Goal: Task Accomplishment & Management: Manage account settings

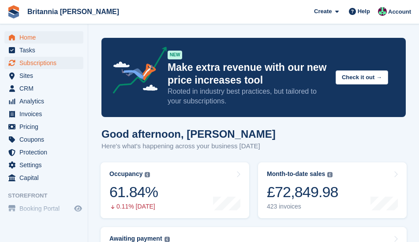
click at [47, 64] on span "Subscriptions" at bounding box center [45, 63] width 53 height 12
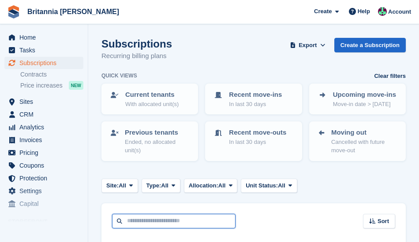
click at [149, 223] on input "text" at bounding box center [173, 221] width 123 height 15
type input "*****"
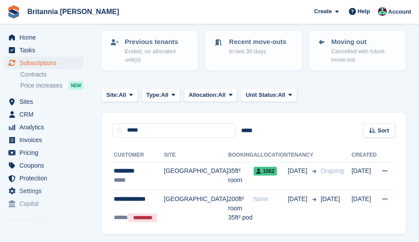
scroll to position [91, 0]
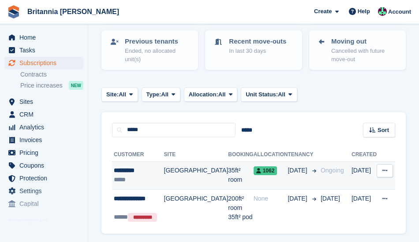
click at [386, 169] on icon at bounding box center [384, 171] width 5 height 6
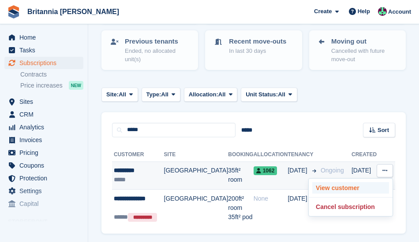
click at [334, 186] on p "View customer" at bounding box center [350, 187] width 77 height 11
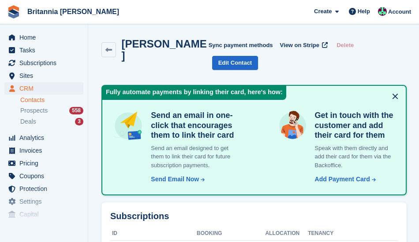
click at [395, 89] on button at bounding box center [395, 96] width 14 height 14
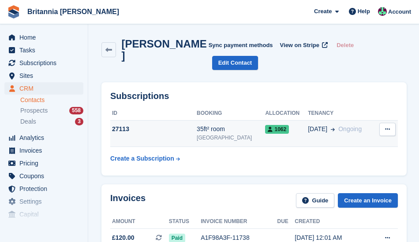
click at [123, 125] on div "27113" at bounding box center [153, 129] width 86 height 9
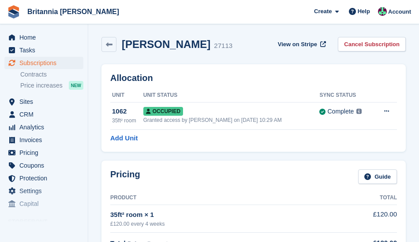
scroll to position [1, 0]
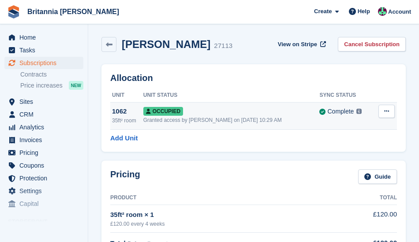
click at [386, 114] on icon at bounding box center [386, 111] width 5 height 6
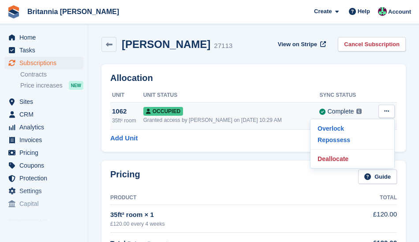
click at [386, 114] on icon at bounding box center [386, 111] width 5 height 6
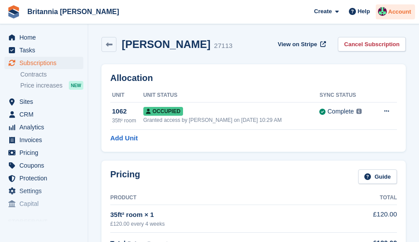
click at [402, 13] on span "Account" at bounding box center [399, 11] width 23 height 9
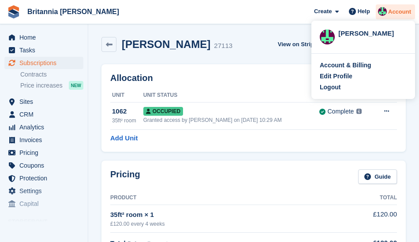
click at [397, 8] on span "Account" at bounding box center [399, 11] width 23 height 9
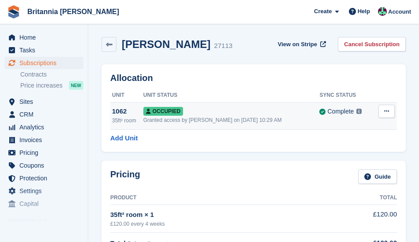
click at [120, 111] on div "1062" at bounding box center [127, 112] width 31 height 10
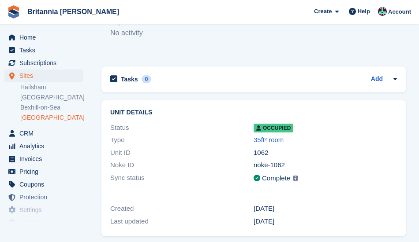
scroll to position [188, 0]
click at [394, 79] on icon at bounding box center [395, 79] width 4 height 2
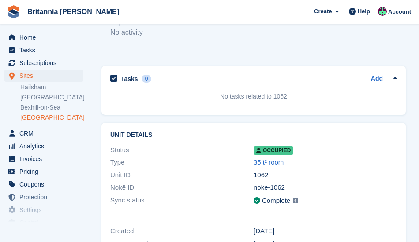
click at [394, 79] on icon at bounding box center [395, 78] width 4 height 2
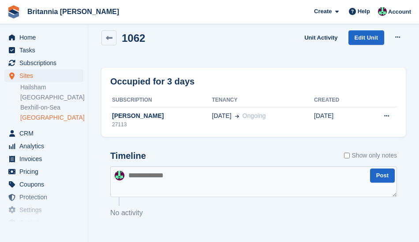
scroll to position [0, 0]
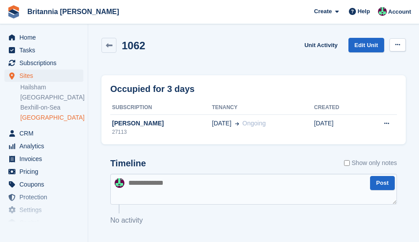
click at [396, 46] on icon at bounding box center [397, 45] width 5 height 6
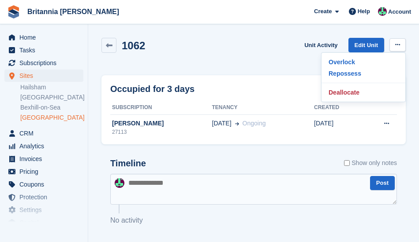
click at [396, 46] on icon at bounding box center [397, 45] width 5 height 6
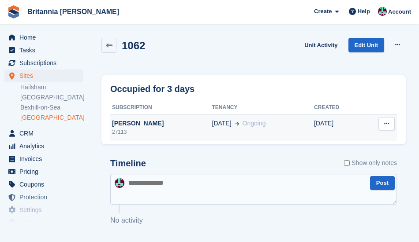
click at [385, 125] on icon at bounding box center [386, 124] width 5 height 6
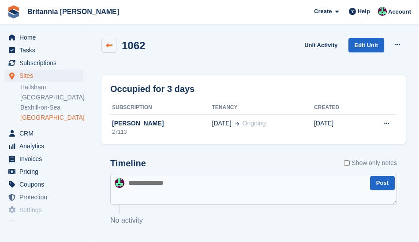
click at [108, 45] on icon at bounding box center [109, 45] width 7 height 7
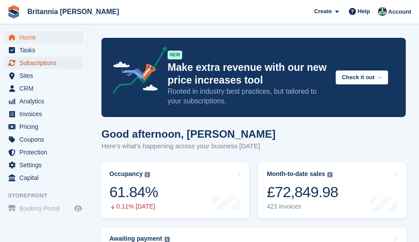
click at [46, 61] on span "Subscriptions" at bounding box center [45, 63] width 53 height 12
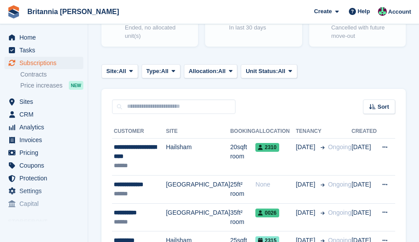
scroll to position [126, 0]
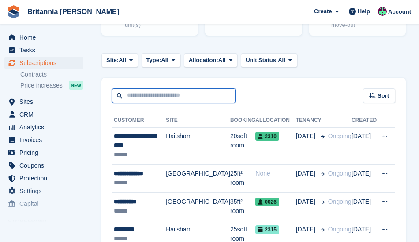
click at [153, 95] on input "text" at bounding box center [173, 96] width 123 height 15
type input "******"
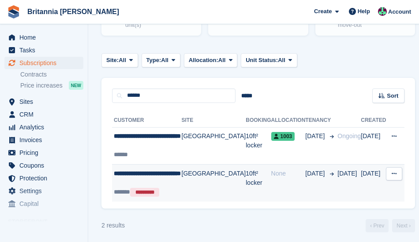
click at [389, 172] on button at bounding box center [394, 173] width 16 height 13
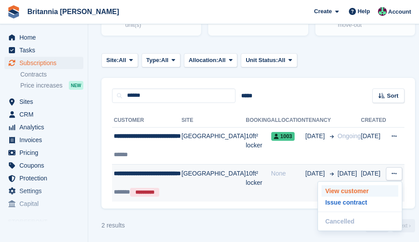
click at [349, 191] on p "View customer" at bounding box center [359, 191] width 77 height 11
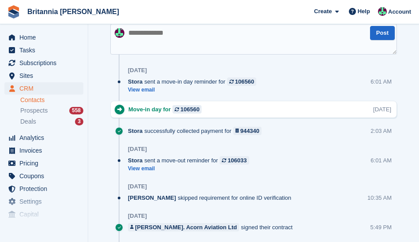
scroll to position [491, 0]
